Goal: Transaction & Acquisition: Download file/media

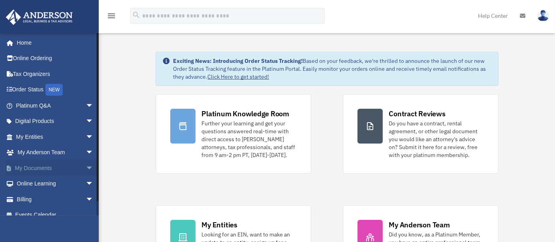
click at [63, 164] on link "My Documents arrow_drop_down" at bounding box center [56, 168] width 100 height 16
click at [86, 170] on span "arrow_drop_down" at bounding box center [94, 168] width 16 height 16
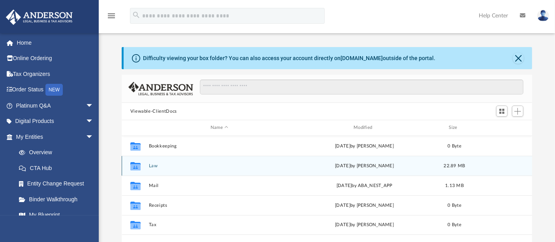
scroll to position [173, 404]
click at [142, 163] on div "Collaborated Folder" at bounding box center [136, 165] width 20 height 13
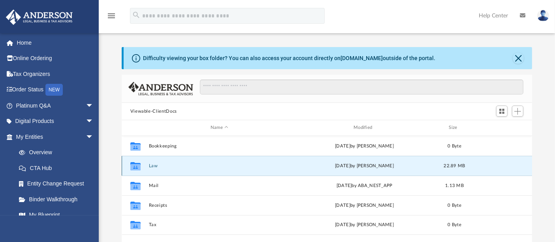
click at [134, 165] on icon "grid" at bounding box center [135, 167] width 10 height 6
click at [141, 164] on icon "Collaborated Folder" at bounding box center [135, 165] width 13 height 13
click at [149, 166] on button "Law" at bounding box center [219, 165] width 141 height 5
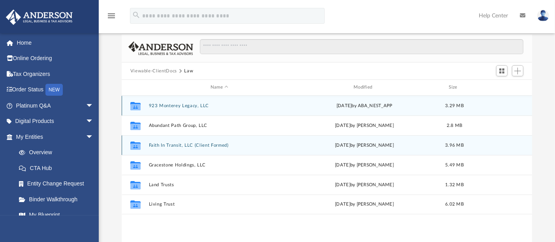
scroll to position [42, 0]
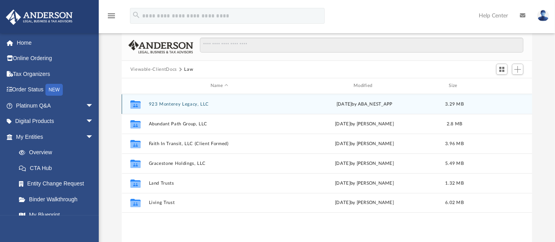
click at [190, 104] on button "923 Monterey Legacy, LLC" at bounding box center [219, 104] width 141 height 5
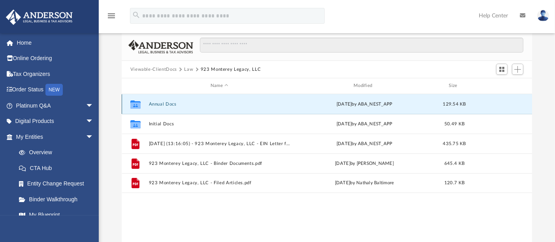
click at [171, 103] on button "Annual Docs" at bounding box center [219, 104] width 141 height 5
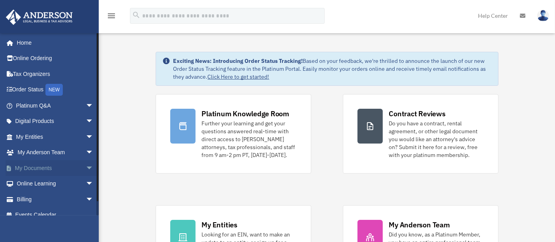
click at [75, 164] on link "My Documents arrow_drop_down" at bounding box center [56, 168] width 100 height 16
click at [86, 168] on span "arrow_drop_down" at bounding box center [94, 168] width 16 height 16
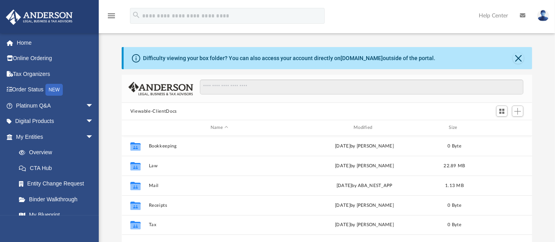
scroll to position [173, 404]
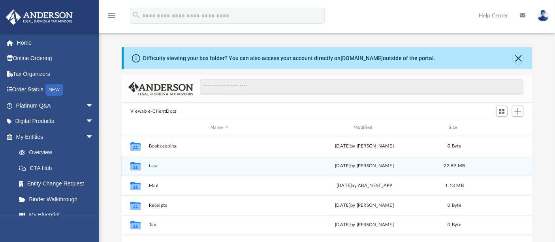
click at [146, 166] on div "Collaborated Folder Law [DATE] by [PERSON_NAME] 22.89 MB" at bounding box center [327, 166] width 411 height 20
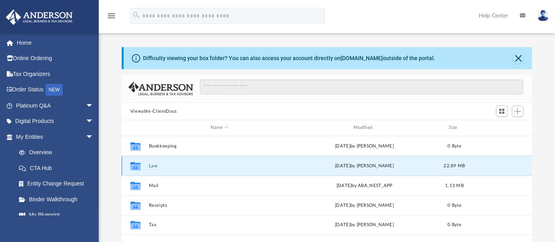
click at [153, 166] on button "Law" at bounding box center [219, 165] width 141 height 5
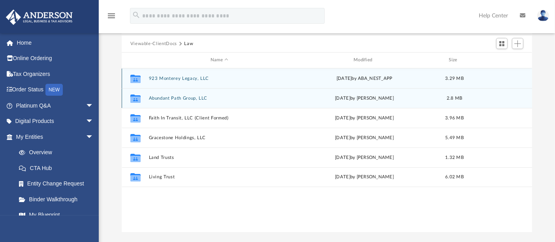
scroll to position [76, 0]
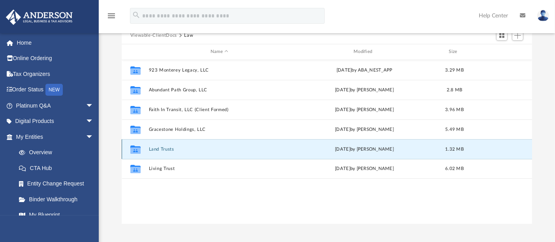
click at [161, 148] on button "Land Trusts" at bounding box center [219, 149] width 141 height 5
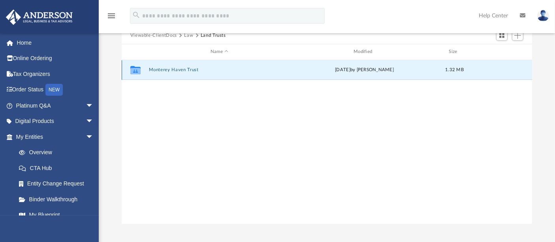
click at [185, 68] on button "Monterey Haven Trust" at bounding box center [219, 69] width 141 height 5
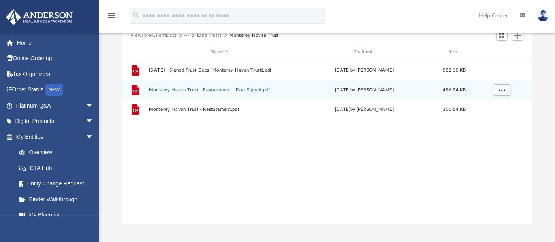
click at [237, 89] on button "Monterey Haven Trust - Restatement - DocuSigned.pdf" at bounding box center [219, 89] width 141 height 5
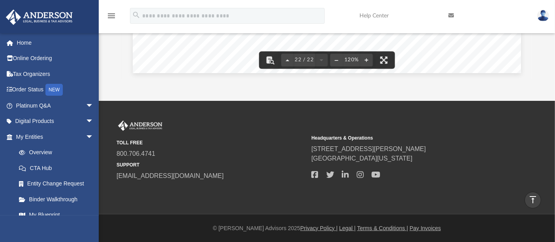
scroll to position [0, 0]
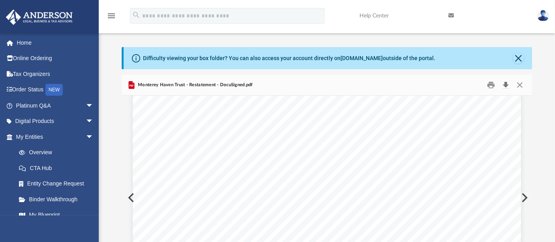
click at [503, 83] on button "Download" at bounding box center [506, 85] width 14 height 12
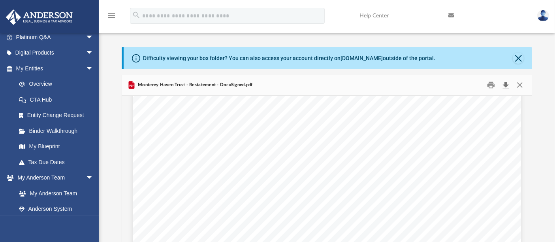
scroll to position [10977, 0]
drag, startPoint x: 434, startPoint y: 169, endPoint x: 309, endPoint y: 155, distance: 126.0
click at [309, 155] on div "Certification of Trust The below named beneficiaries hereby certify and declare…" at bounding box center [327, 182] width 388 height 503
click at [421, 178] on div "Certification of Trust The below named beneficiaries hereby certify and declare…" at bounding box center [327, 182] width 388 height 503
drag, startPoint x: 428, startPoint y: 173, endPoint x: 363, endPoint y: 154, distance: 68.0
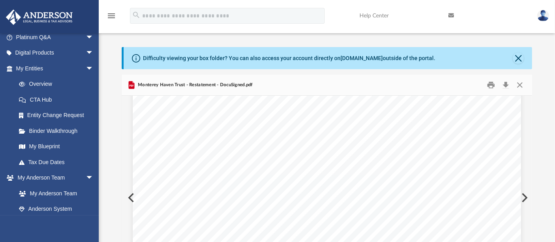
click at [363, 154] on div "Certification of Trust The below named beneficiaries hereby certify and declare…" at bounding box center [327, 182] width 388 height 503
click at [404, 168] on span "We verify under penalty of perjury that the above statements are true and corre…" at bounding box center [314, 168] width 227 height 7
click at [419, 172] on div "Certification of Trust The below named beneficiaries hereby certify and declare…" at bounding box center [327, 182] width 388 height 503
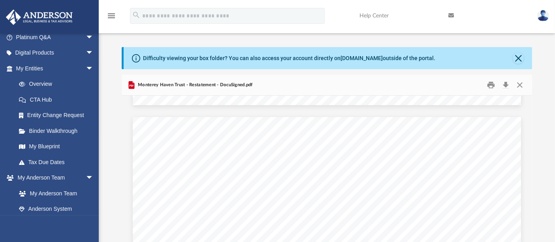
scroll to position [0, 0]
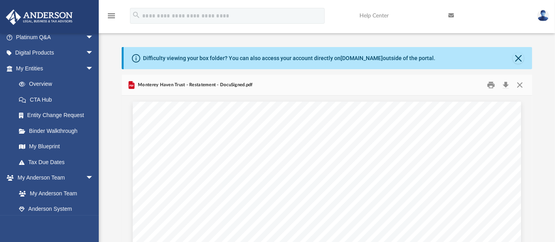
drag, startPoint x: 425, startPoint y: 166, endPoint x: 139, endPoint y: 24, distance: 318.8
click at [115, 52] on div "Difficulty viewing your box folder? You can also access your account directly o…" at bounding box center [327, 173] width 456 height 253
click at [75, 55] on link "Digital Products arrow_drop_down" at bounding box center [56, 53] width 100 height 16
click at [86, 55] on span "arrow_drop_down" at bounding box center [94, 53] width 16 height 16
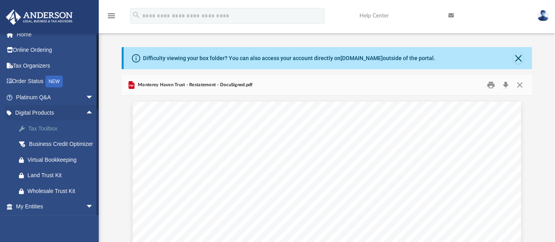
scroll to position [8, 0]
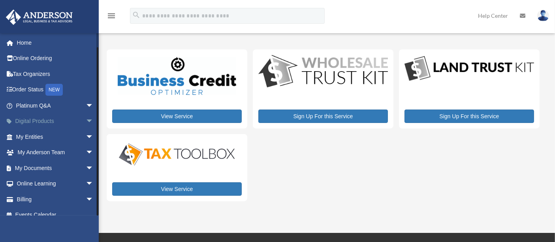
scroll to position [9, 0]
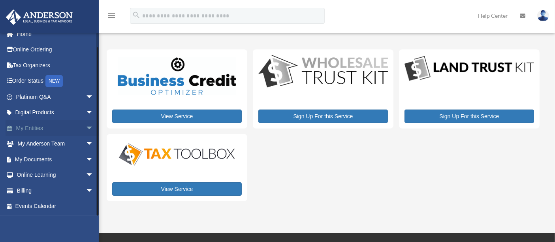
click at [86, 126] on span "arrow_drop_down" at bounding box center [94, 128] width 16 height 16
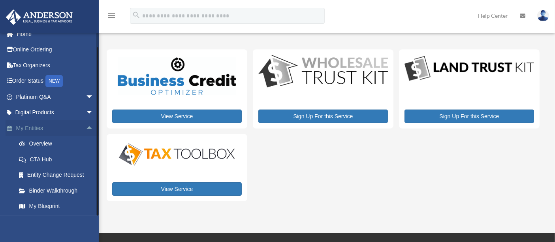
click at [86, 129] on span "arrow_drop_up" at bounding box center [94, 128] width 16 height 16
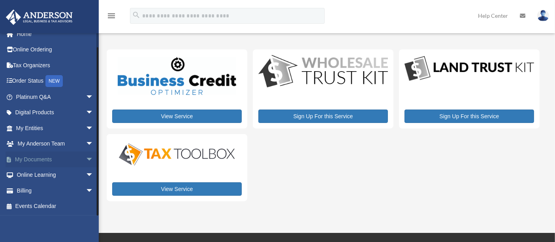
click at [86, 156] on span "arrow_drop_down" at bounding box center [94, 159] width 16 height 16
click at [38, 179] on link "Box" at bounding box center [58, 175] width 94 height 16
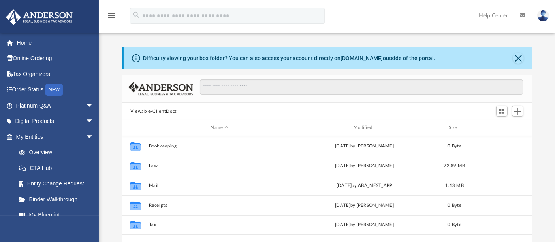
scroll to position [173, 404]
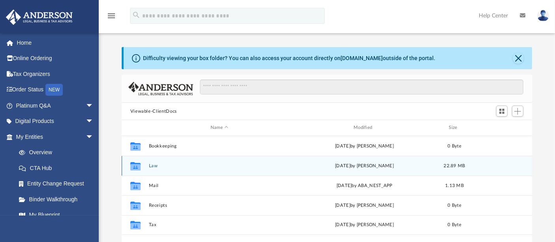
click at [134, 165] on icon "grid" at bounding box center [135, 167] width 10 height 6
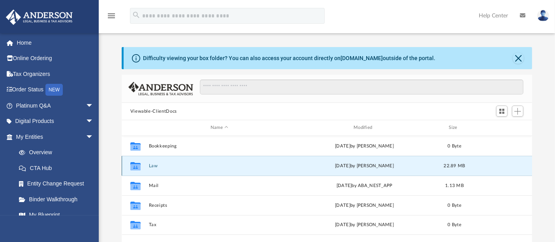
click at [154, 166] on button "Law" at bounding box center [219, 165] width 141 height 5
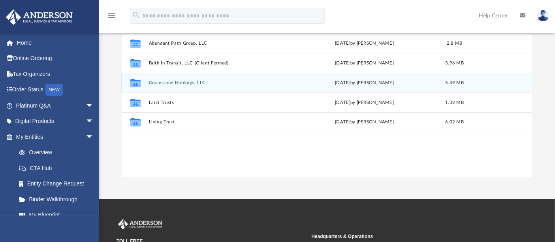
scroll to position [136, 0]
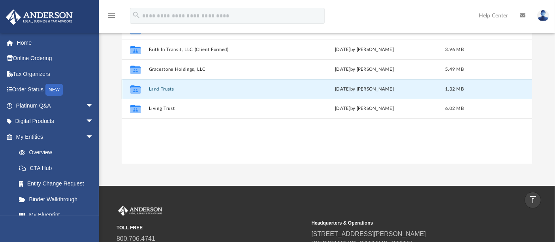
click at [165, 87] on button "Land Trusts" at bounding box center [219, 89] width 141 height 5
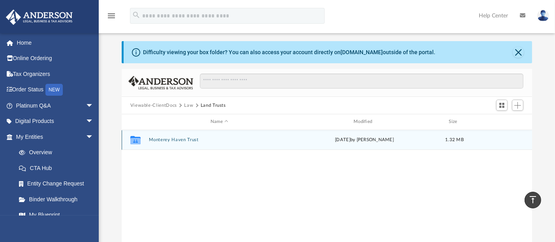
scroll to position [0, 0]
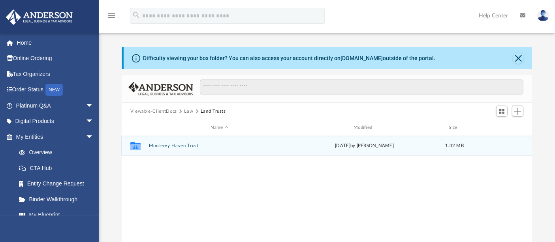
click at [173, 143] on button "Monterey Haven Trust" at bounding box center [219, 145] width 141 height 5
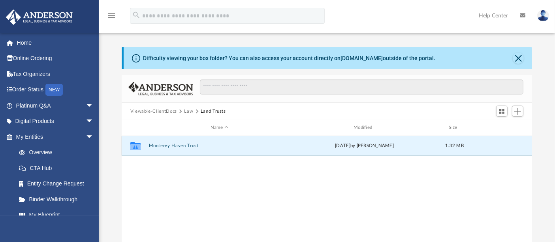
click at [173, 143] on button "Monterey Haven Trust" at bounding box center [219, 145] width 141 height 5
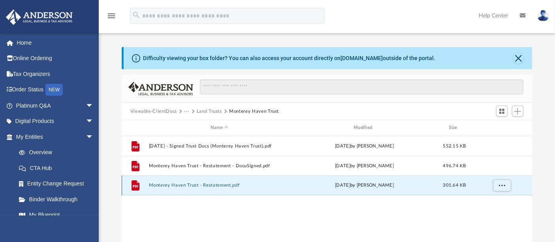
click at [217, 185] on button "Monterey Haven Trust - Restatement.pdf" at bounding box center [219, 185] width 141 height 5
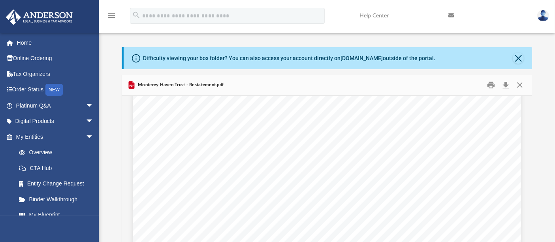
scroll to position [8522, 0]
click at [175, 87] on span "Monterey Haven Trust - Restatement.pdf" at bounding box center [179, 84] width 87 height 7
click at [520, 59] on button "Close" at bounding box center [518, 58] width 11 height 11
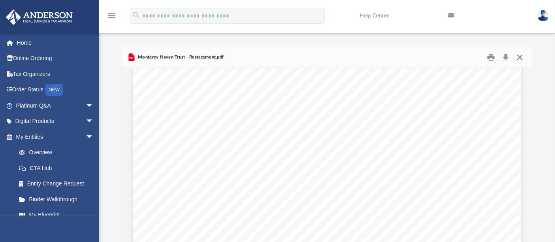
click at [519, 60] on button "Close" at bounding box center [520, 57] width 14 height 12
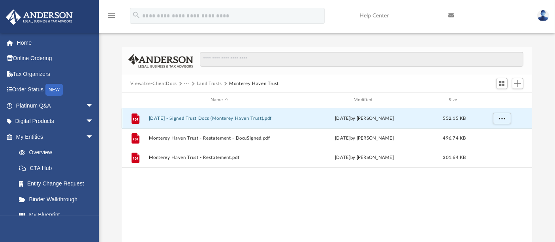
click at [239, 117] on button "[DATE] - Signed Trust Docs (Monterey Haven Trust).pdf" at bounding box center [219, 118] width 141 height 5
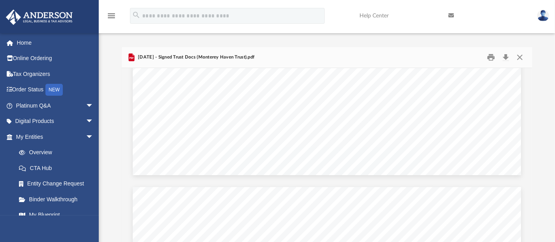
scroll to position [3481, 0]
click at [522, 58] on button "Close" at bounding box center [520, 57] width 14 height 12
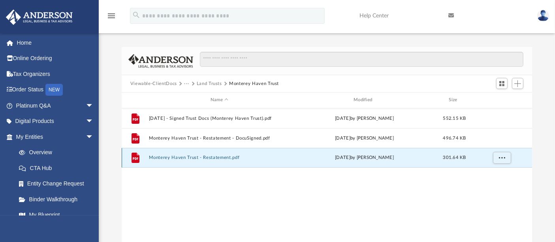
click at [215, 158] on button "Monterey Haven Trust - Restatement.pdf" at bounding box center [219, 157] width 141 height 5
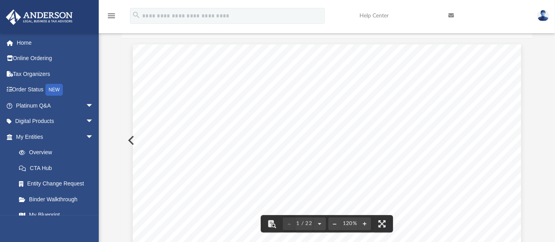
scroll to position [0, 0]
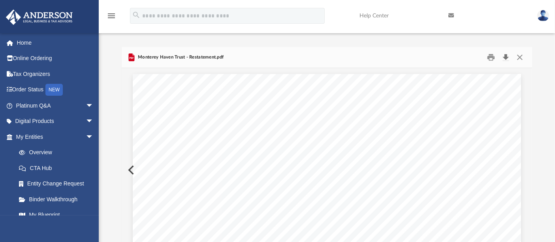
click at [504, 58] on button "Download" at bounding box center [506, 57] width 14 height 12
